Goal: Task Accomplishment & Management: Use online tool/utility

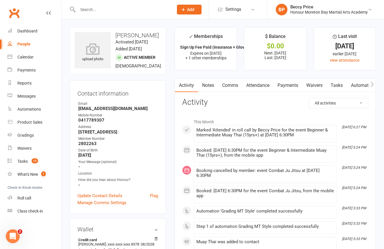
click at [371, 84] on icon "button" at bounding box center [371, 84] width 3 height 6
click at [293, 86] on link "Mobile App" at bounding box center [286, 85] width 31 height 13
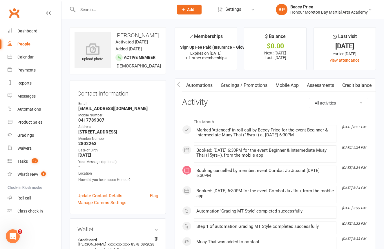
scroll to position [0, 0]
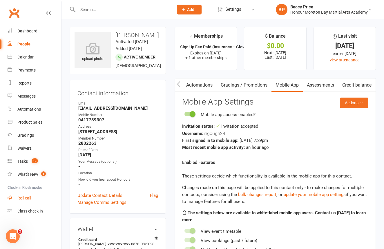
click at [24, 194] on link "Roll call" at bounding box center [35, 198] width 54 height 13
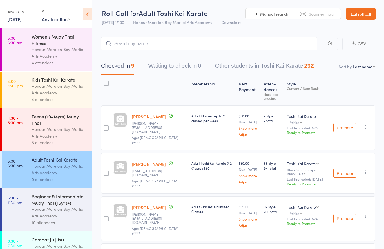
click at [63, 207] on div "Honour Moreton Bay Martial Arts Academy" at bounding box center [59, 212] width 55 height 13
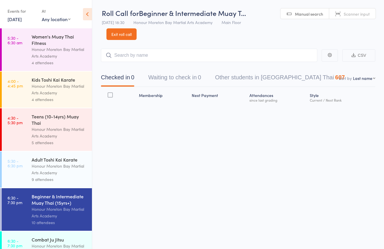
click at [336, 12] on link "Scanner input" at bounding box center [352, 13] width 46 height 11
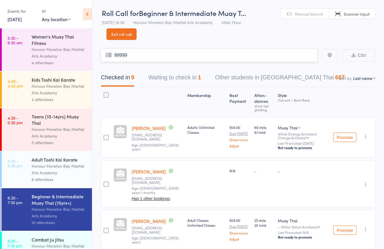
type input "99999"
type input "2597415"
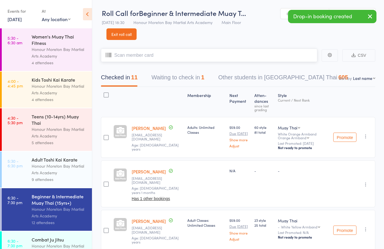
click at [181, 79] on button "Waiting to check in 1" at bounding box center [177, 78] width 53 height 15
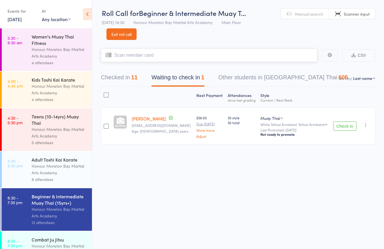
click at [129, 74] on button "Checked in 11" at bounding box center [119, 78] width 37 height 15
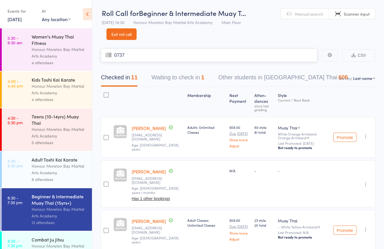
type input "0737"
